Goal: Information Seeking & Learning: Find specific fact

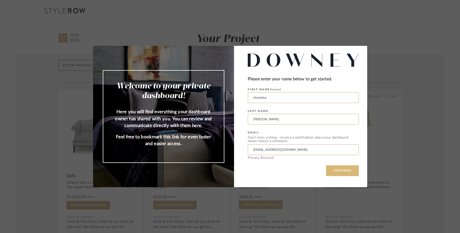
click at [330, 171] on button "CONTINUE" at bounding box center [342, 170] width 33 height 11
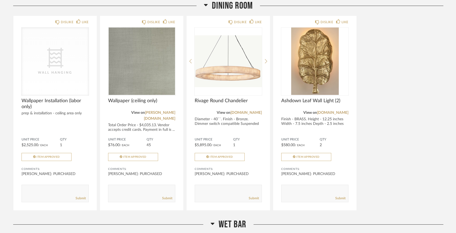
scroll to position [1142, 0]
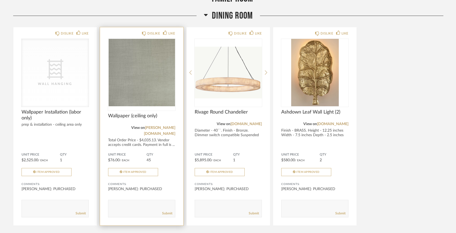
click at [158, 80] on img "0" at bounding box center [141, 72] width 67 height 67
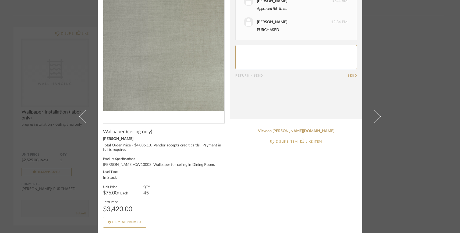
scroll to position [0, 0]
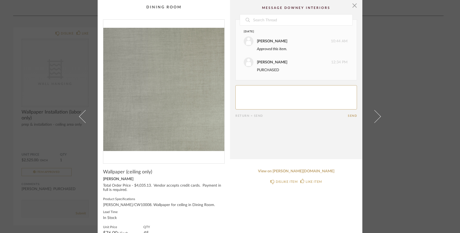
drag, startPoint x: 101, startPoint y: 205, endPoint x: 183, endPoint y: 208, distance: 82.4
click at [183, 208] on div "Seta -Sandy Grey/CW10008. Wallpaper for ceiling in Dining Room." at bounding box center [164, 206] width 122 height 6
click at [352, 5] on span "button" at bounding box center [354, 5] width 11 height 11
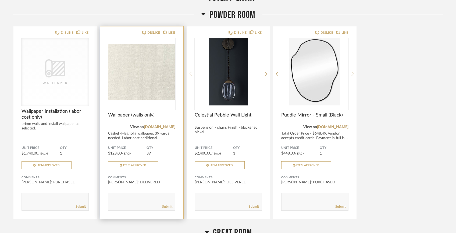
scroll to position [503, 0]
click at [112, 127] on div "View on aestheticswall.com" at bounding box center [141, 127] width 67 height 6
click at [140, 95] on img "0" at bounding box center [141, 71] width 67 height 67
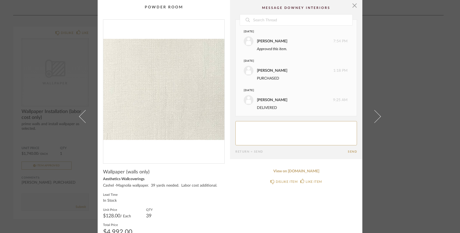
scroll to position [2, 0]
click at [352, 6] on span "button" at bounding box center [354, 5] width 11 height 11
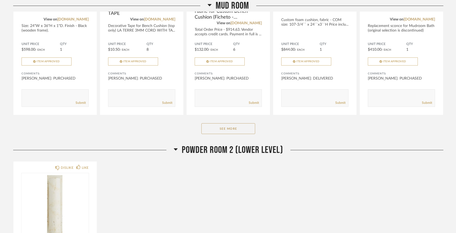
scroll to position [3378, 0]
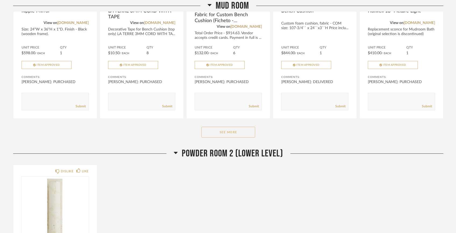
click at [235, 126] on button "See More" at bounding box center [229, 131] width 54 height 11
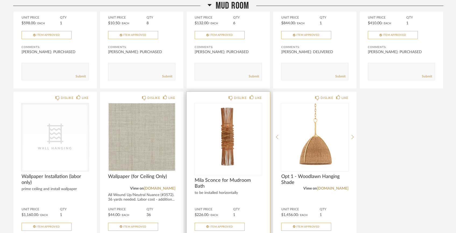
scroll to position [3419, 0]
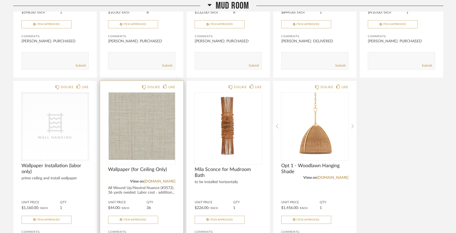
click at [150, 140] on img "0" at bounding box center [141, 125] width 67 height 67
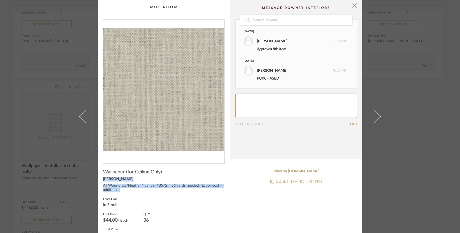
drag, startPoint x: 119, startPoint y: 190, endPoint x: 102, endPoint y: 179, distance: 20.7
click at [103, 179] on div "Wallpaper (for Ceiling Only) Phillip Jeffries All Wound Up/Neutral Nuance (#357…" at bounding box center [164, 212] width 122 height 86
copy div "Phillip Jeffries All Wound Up/Neutral Nuance (#3572). 36 yards needed. Labor co…"
click at [128, 194] on div "Wallpaper (for Ceiling Only) Phillip Jeffries All Wound Up/Neutral Nuance (#357…" at bounding box center [164, 212] width 122 height 86
drag, startPoint x: 102, startPoint y: 179, endPoint x: 166, endPoint y: 185, distance: 63.5
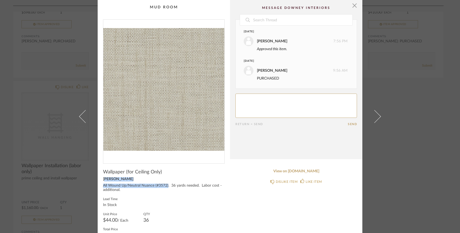
click at [166, 185] on div "Wallpaper (for Ceiling Only) Phillip Jeffries All Wound Up/Neutral Nuance (#357…" at bounding box center [164, 212] width 122 height 86
copy div "Phillip Jeffries All Wound Up/Neutral Nuance (#3572)"
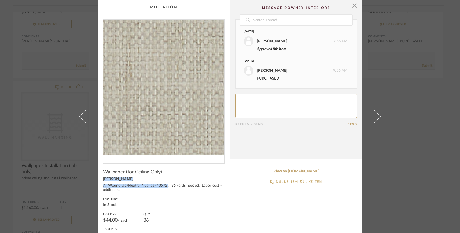
click at [193, 129] on img "0" at bounding box center [163, 89] width 121 height 139
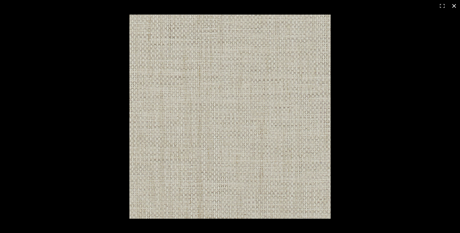
click at [453, 6] on button at bounding box center [454, 6] width 12 height 12
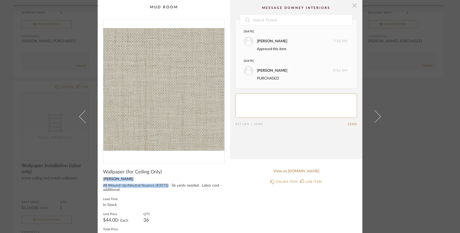
click at [353, 7] on span "button" at bounding box center [354, 5] width 11 height 11
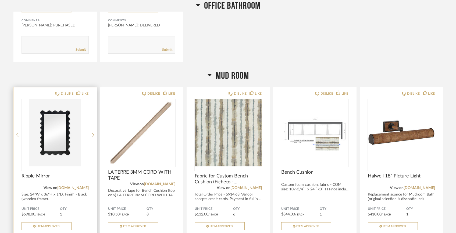
scroll to position [3217, 0]
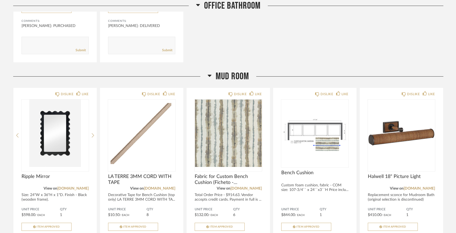
click at [210, 75] on icon at bounding box center [210, 76] width 4 height 2
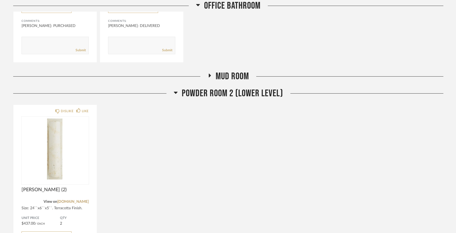
click at [210, 73] on icon at bounding box center [210, 75] width 2 height 4
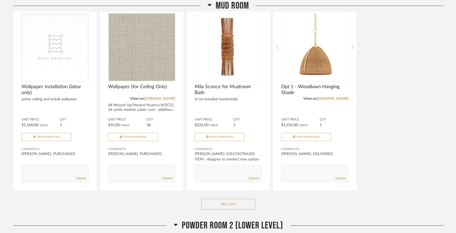
scroll to position [3497, 0]
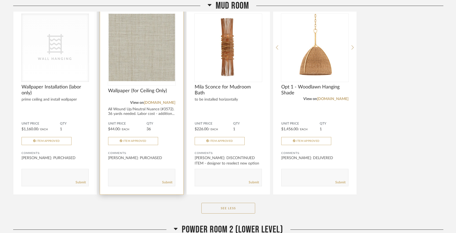
click at [140, 65] on img "0" at bounding box center [141, 47] width 67 height 67
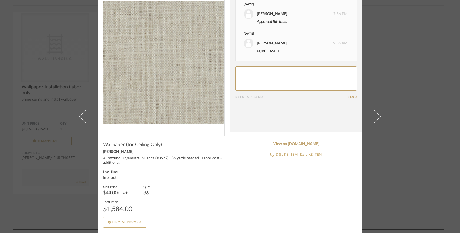
scroll to position [0, 0]
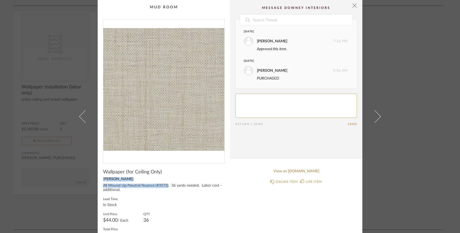
drag, startPoint x: 101, startPoint y: 178, endPoint x: 166, endPoint y: 184, distance: 65.4
click at [166, 184] on div "Wallpaper (for Ceiling Only) Phillip Jeffries All Wound Up/Neutral Nuance (#357…" at bounding box center [164, 212] width 122 height 86
copy div "Phillip Jeffries All Wound Up/Neutral Nuance (#3572)"
